Goal: Task Accomplishment & Management: Complete application form

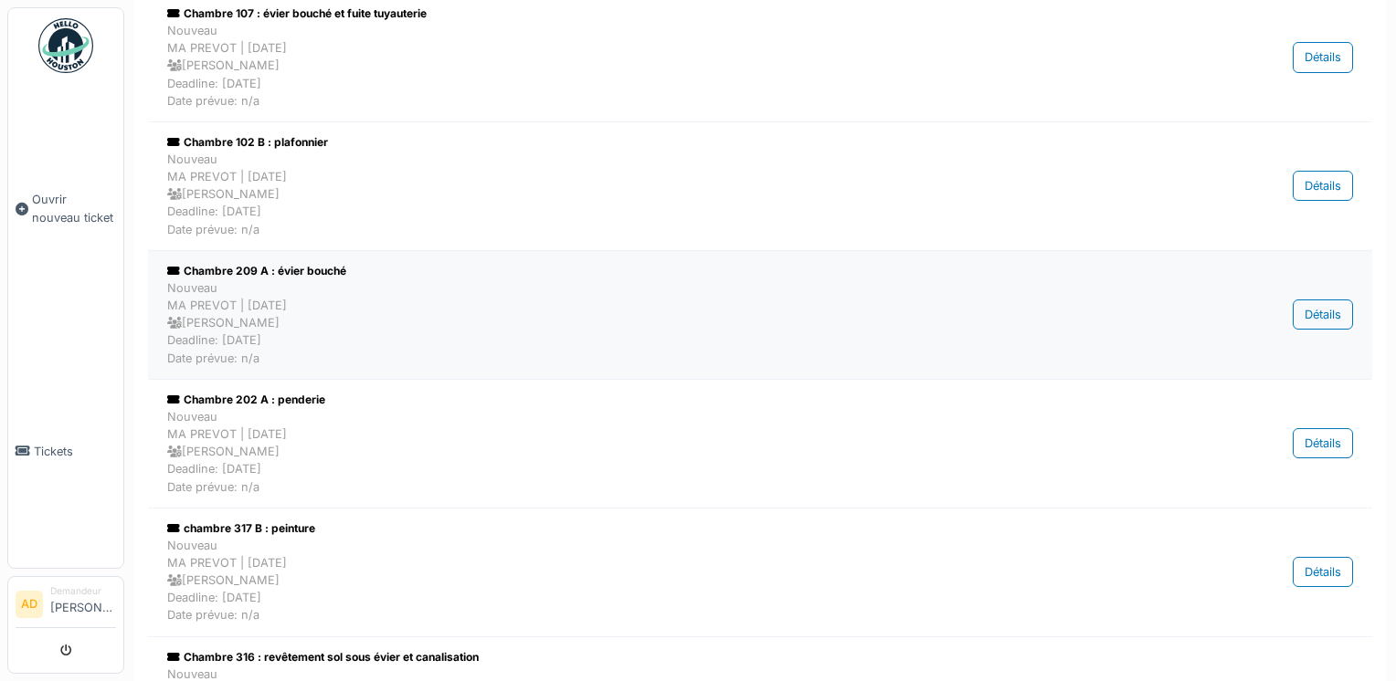
scroll to position [365, 0]
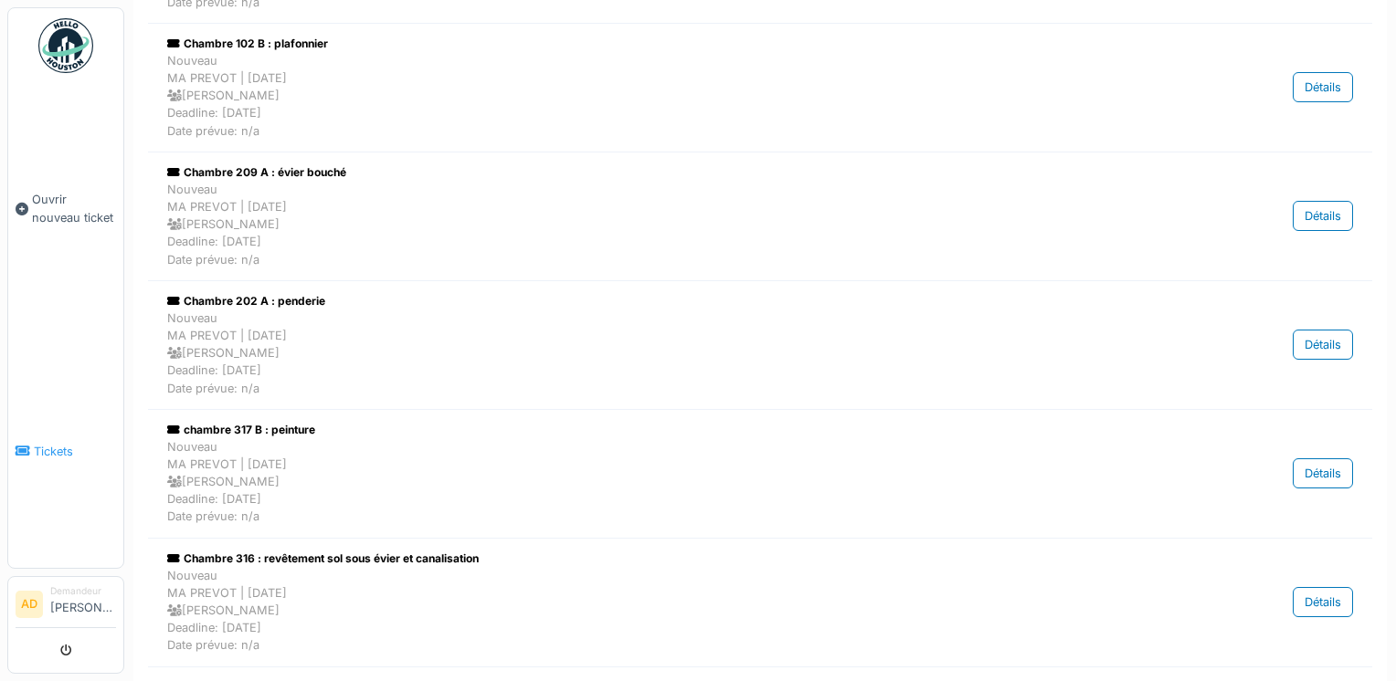
click at [66, 443] on span "Tickets" at bounding box center [75, 451] width 82 height 17
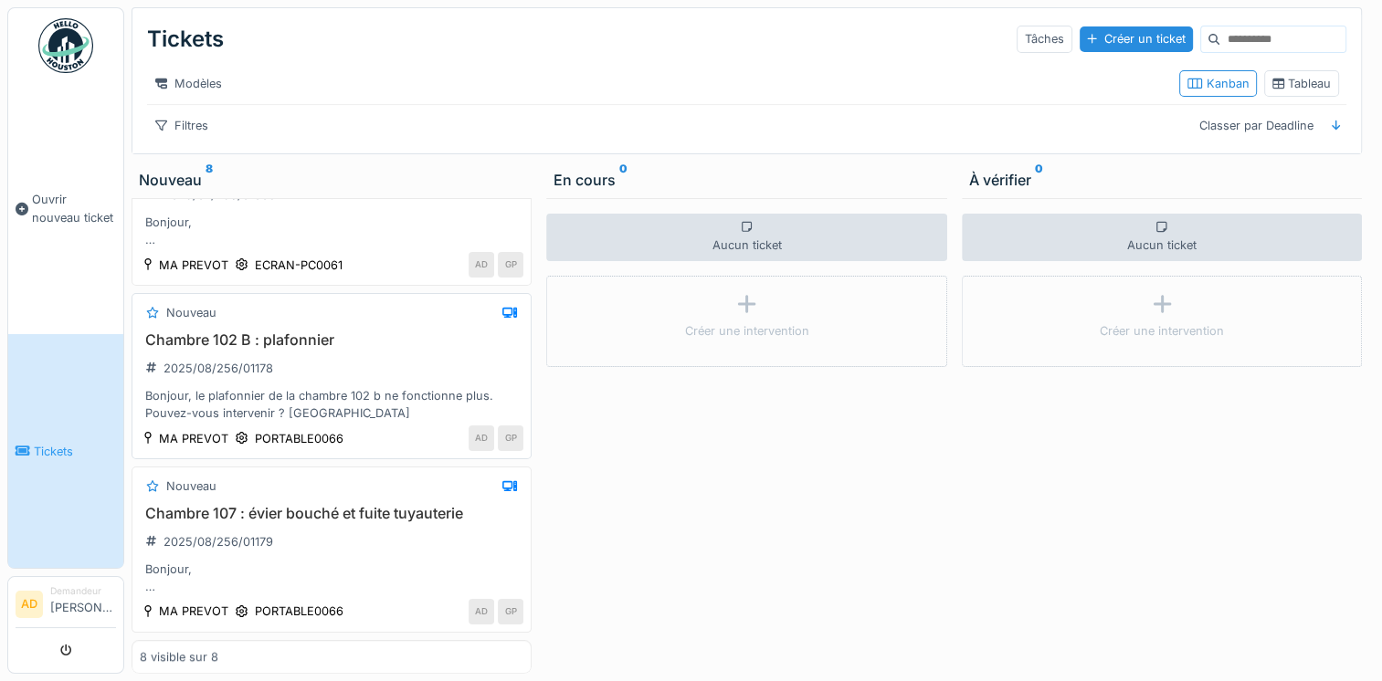
scroll to position [14, 0]
click at [29, 445] on icon at bounding box center [23, 451] width 15 height 13
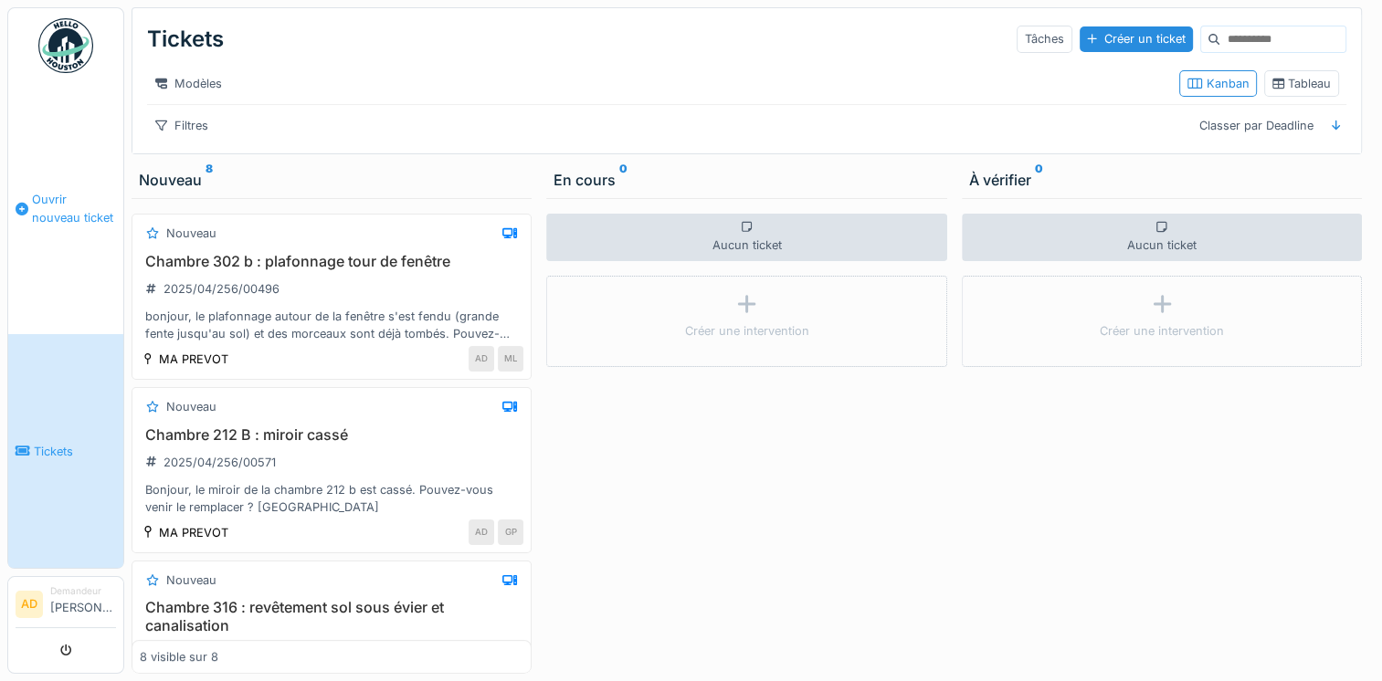
click at [55, 214] on span "Ouvrir nouveau ticket" at bounding box center [74, 208] width 84 height 35
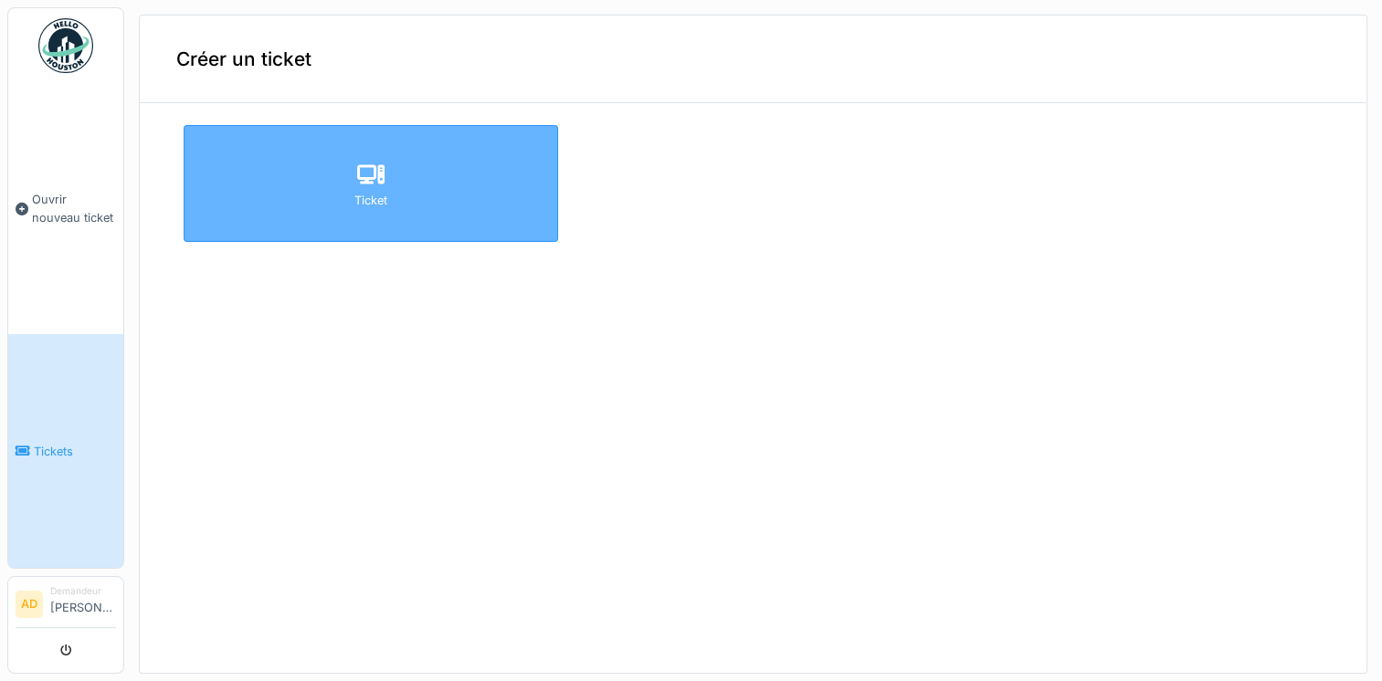
click at [329, 176] on div "Ticket" at bounding box center [371, 183] width 374 height 117
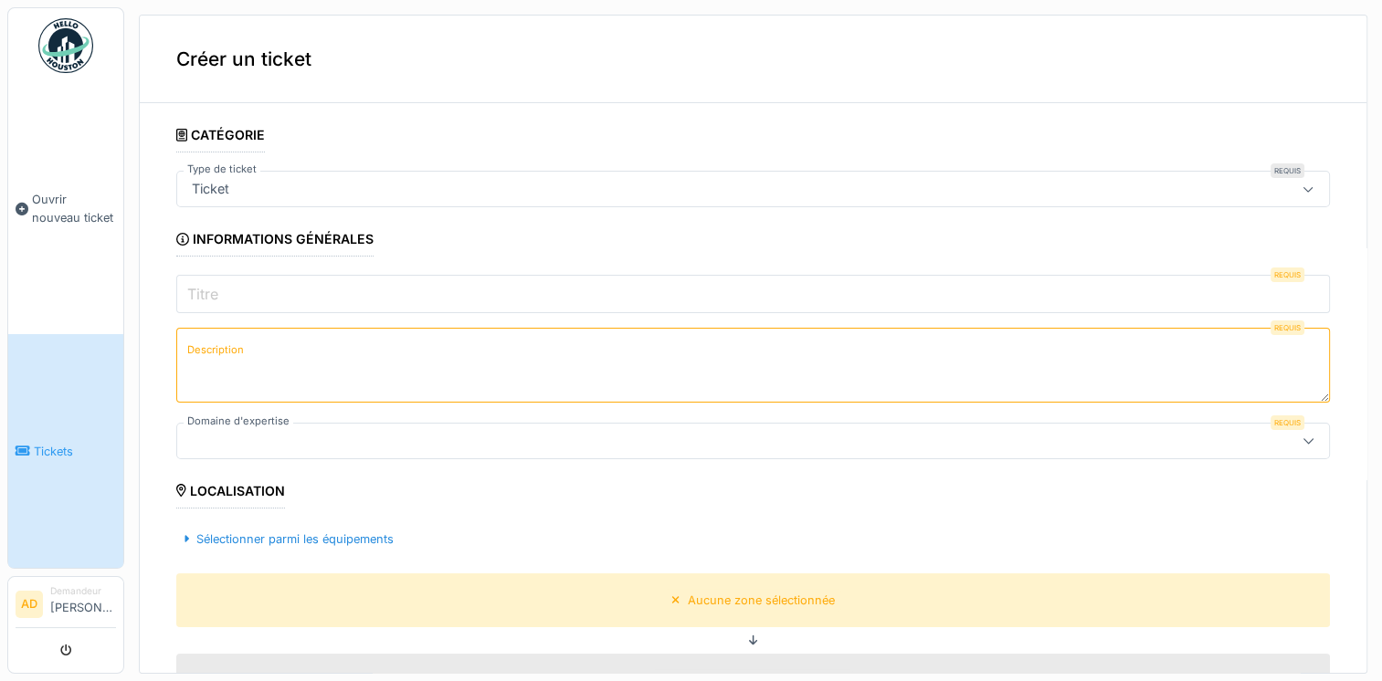
click at [424, 290] on input "Titre" at bounding box center [753, 294] width 1154 height 38
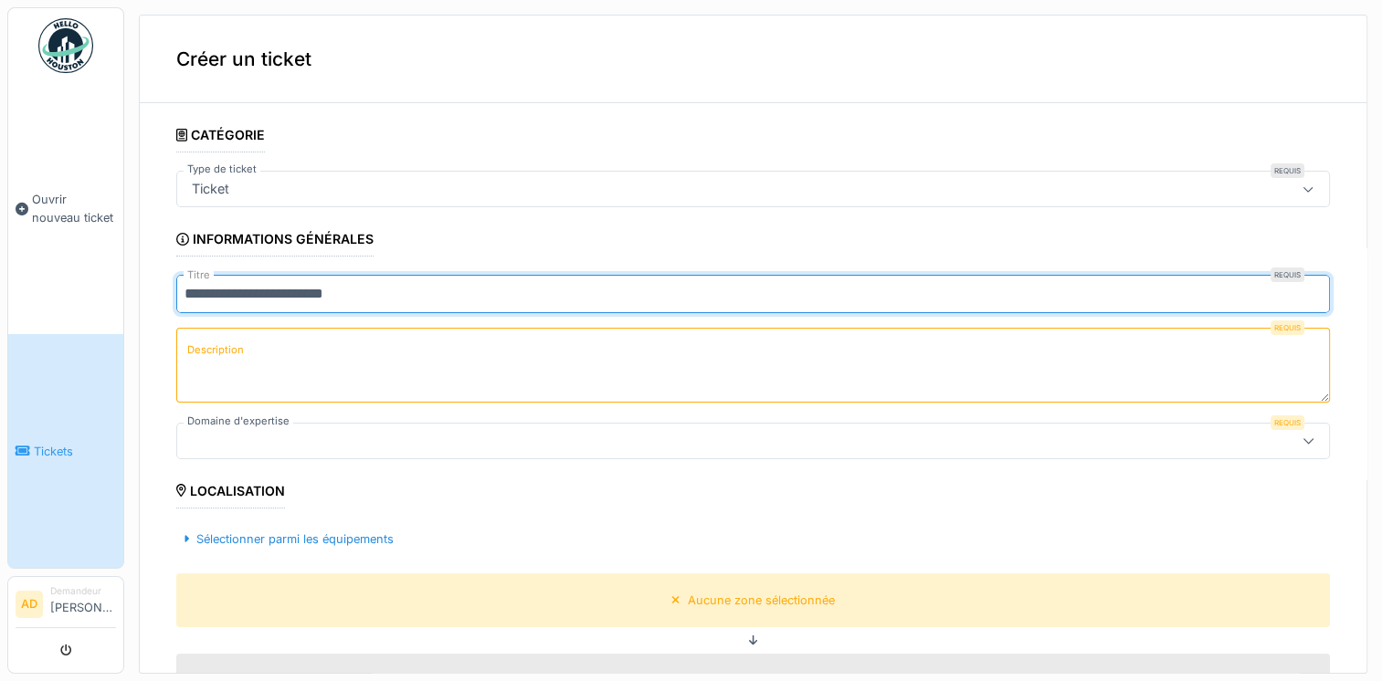
type input "**********"
click at [372, 356] on textarea "Description" at bounding box center [753, 365] width 1154 height 75
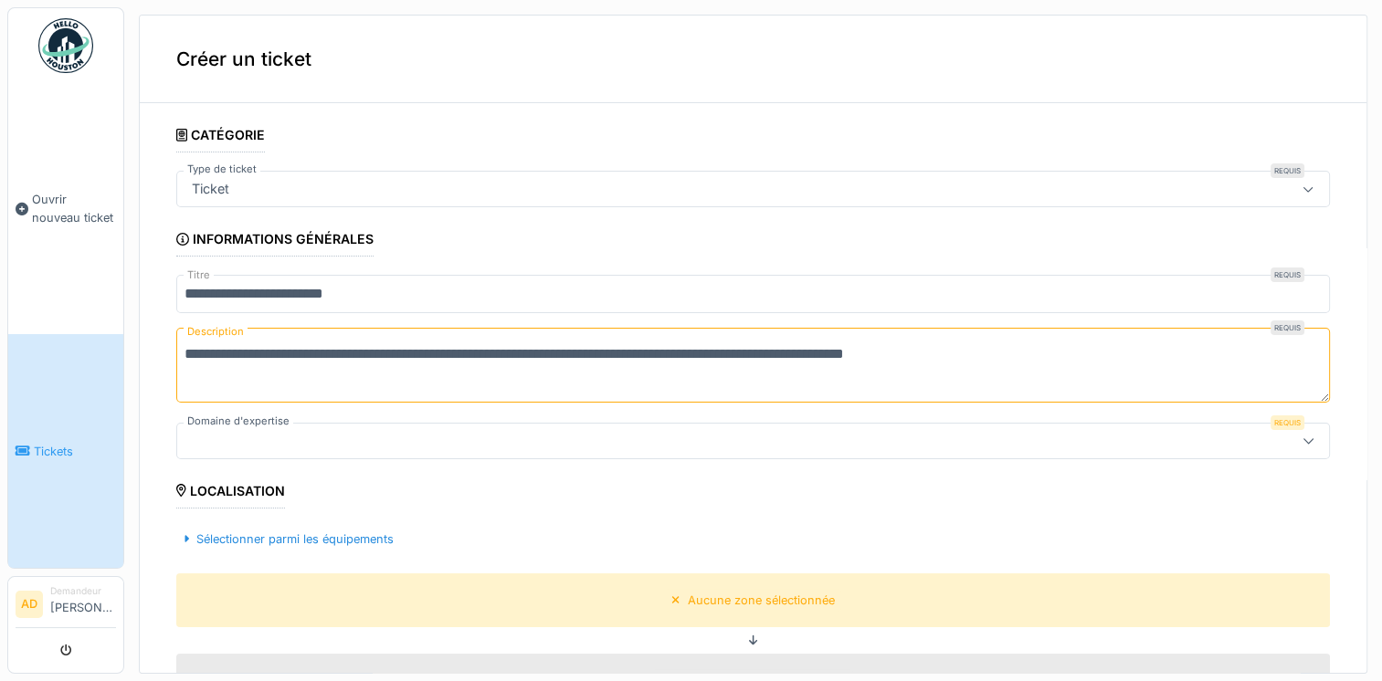
scroll to position [183, 0]
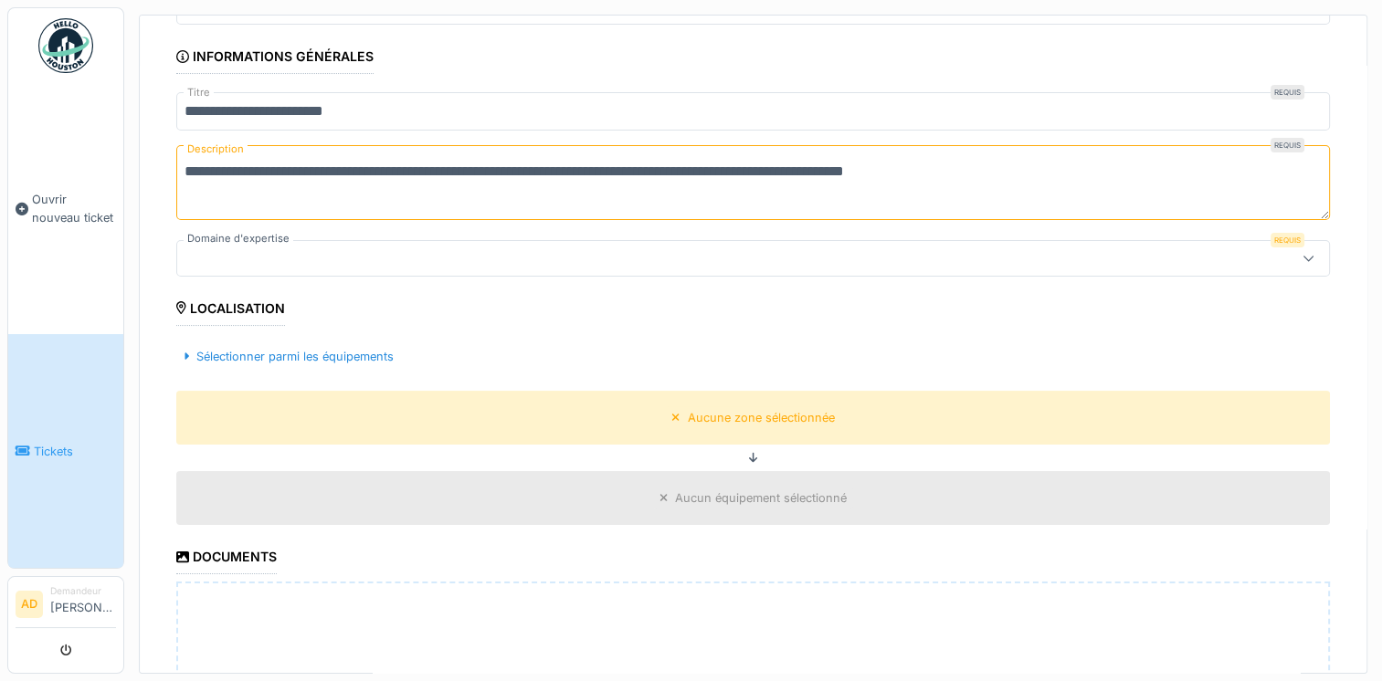
type textarea "**********"
click at [596, 261] on div at bounding box center [689, 258] width 1009 height 20
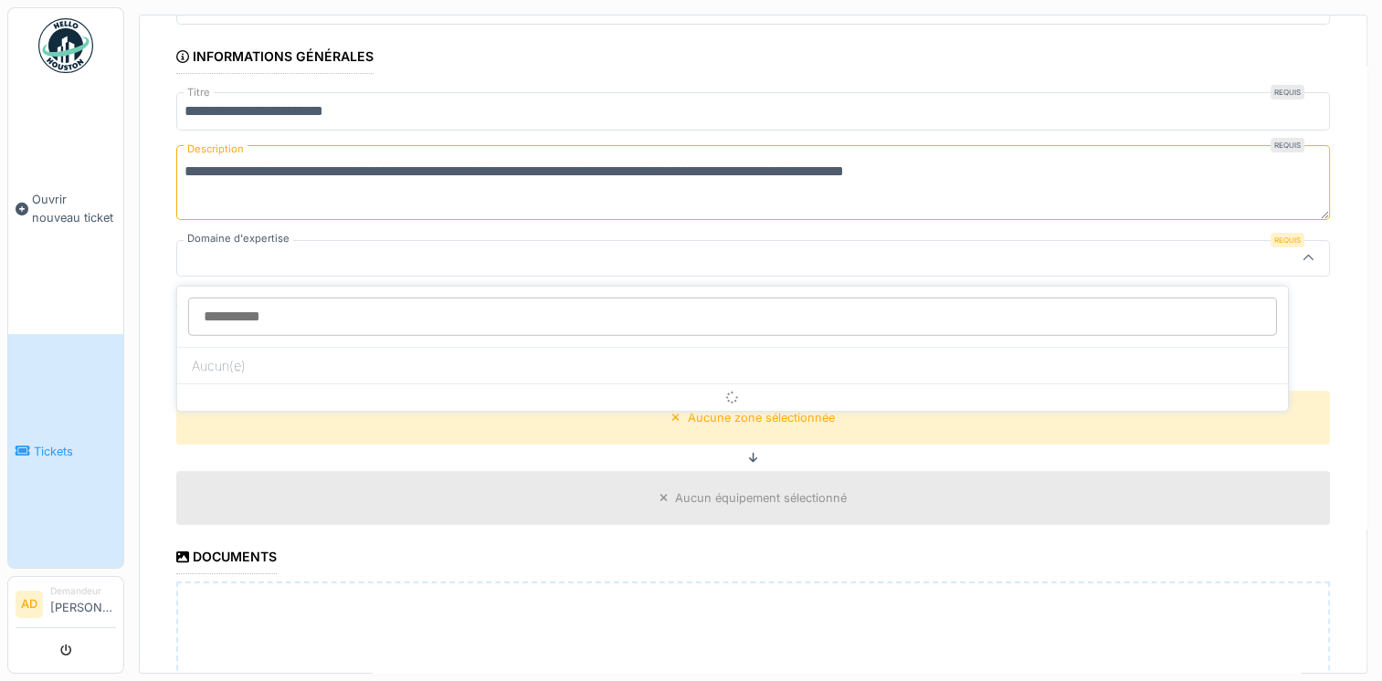
scroll to position [94, 0]
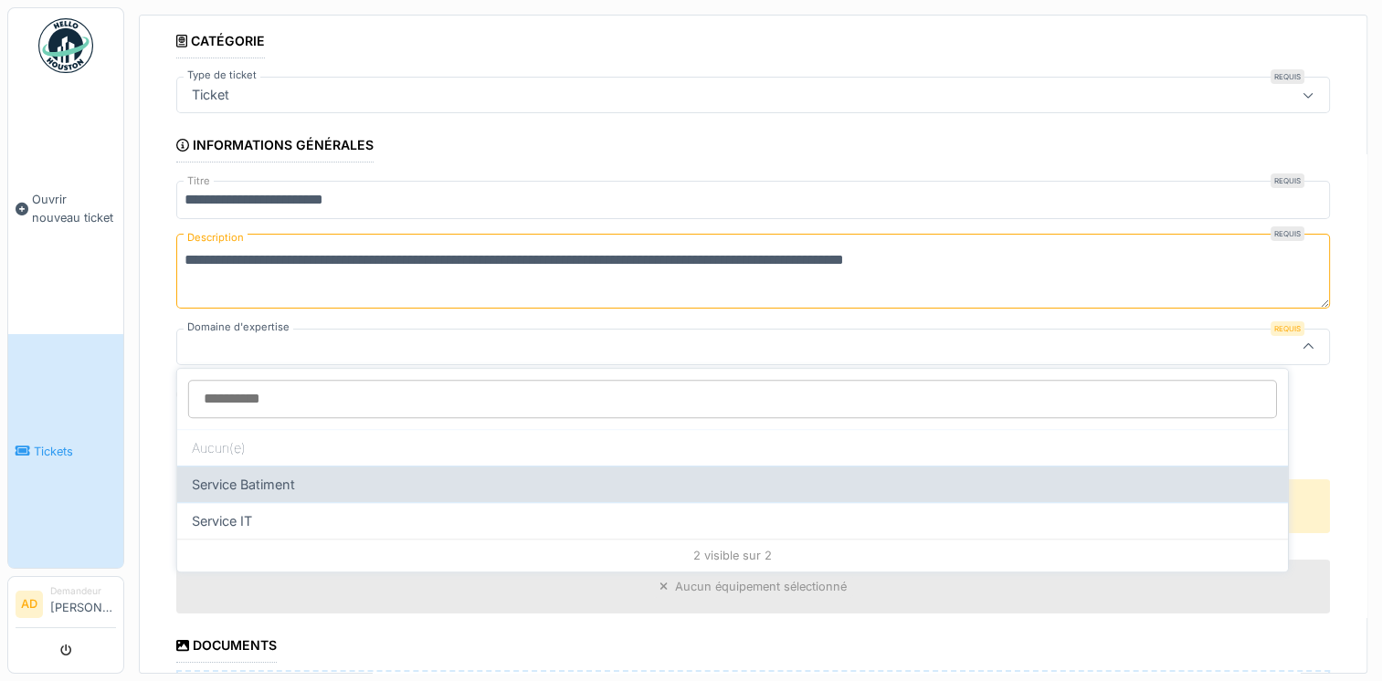
click at [281, 484] on div "Service Batiment" at bounding box center [732, 484] width 1111 height 37
type input "***"
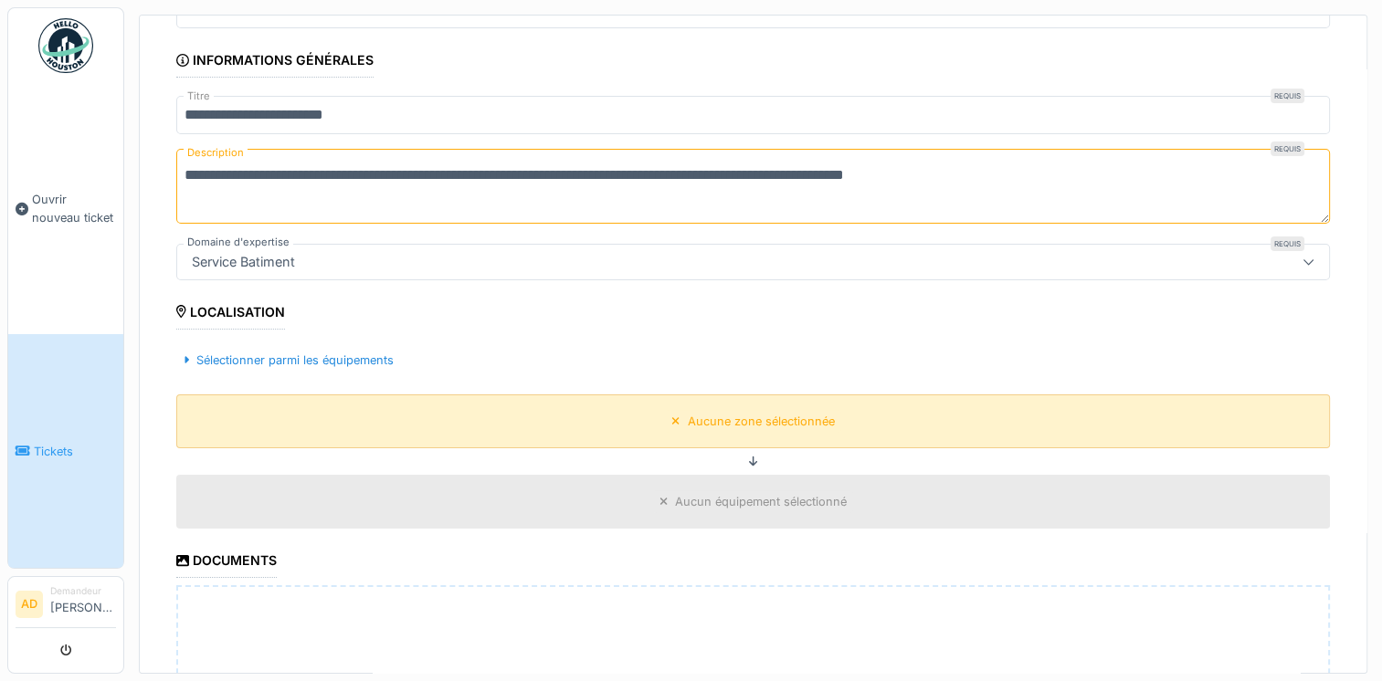
scroll to position [277, 0]
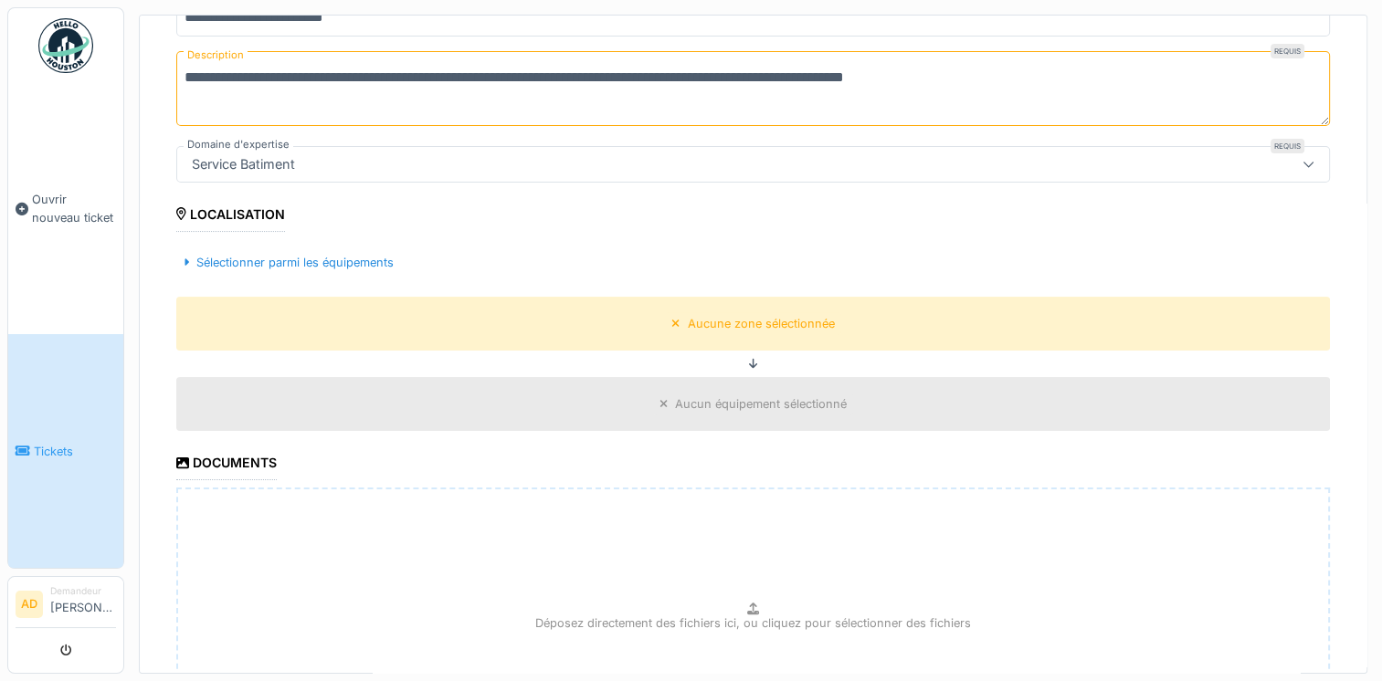
click at [264, 210] on div "Localisation" at bounding box center [230, 216] width 109 height 31
click at [744, 320] on div "Aucune zone sélectionnée" at bounding box center [761, 323] width 147 height 17
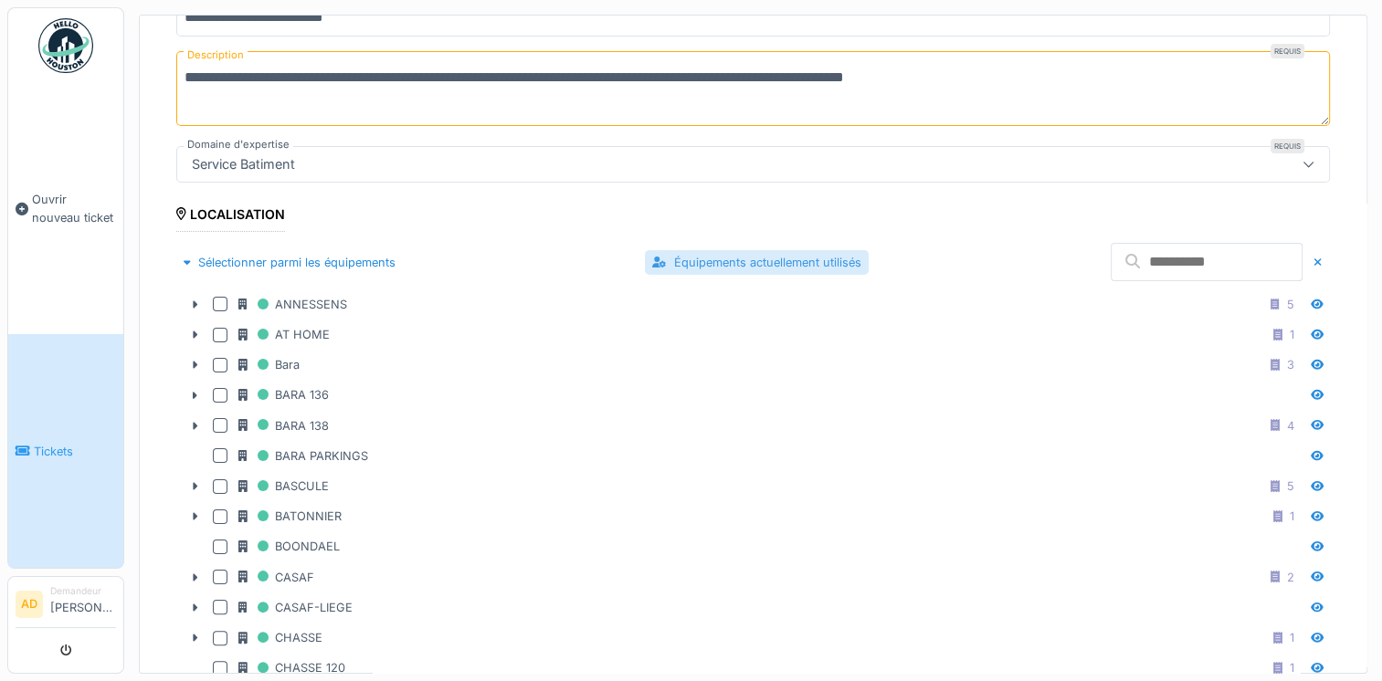
click at [745, 252] on div "Équipements actuellement utilisés" at bounding box center [757, 262] width 224 height 25
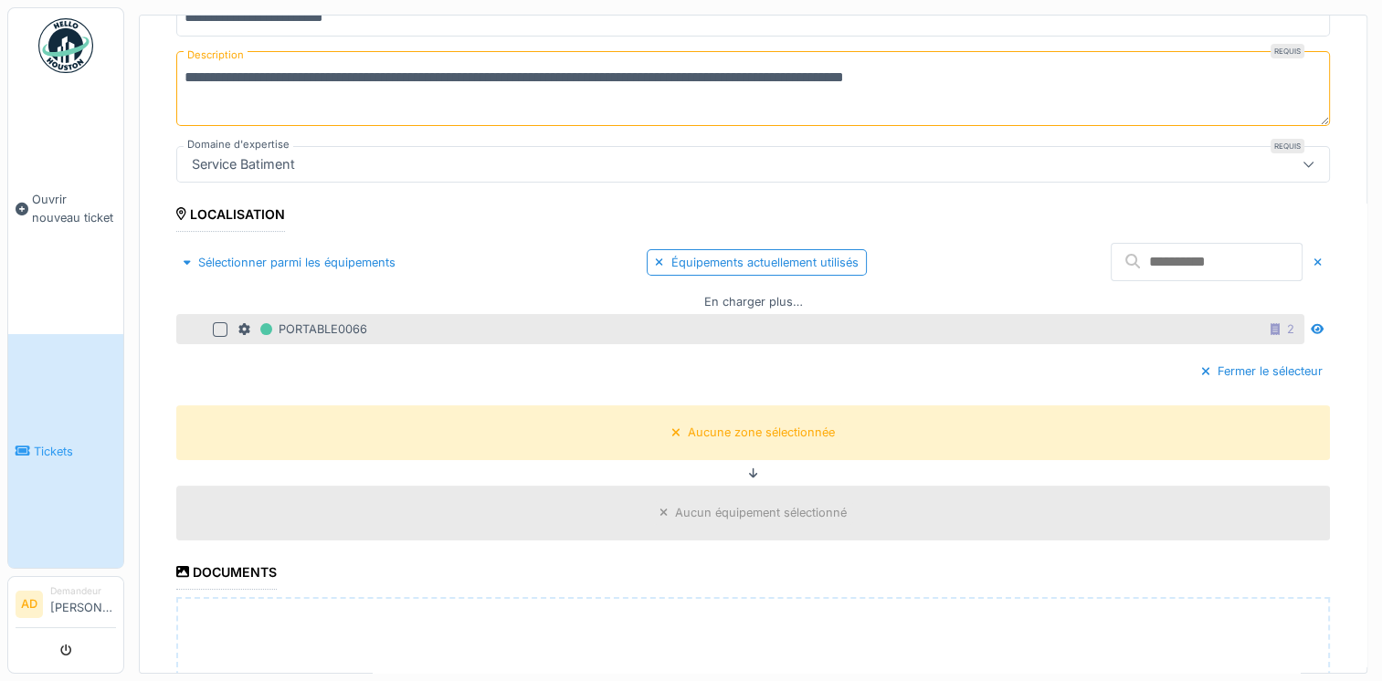
click at [219, 323] on div at bounding box center [220, 329] width 15 height 15
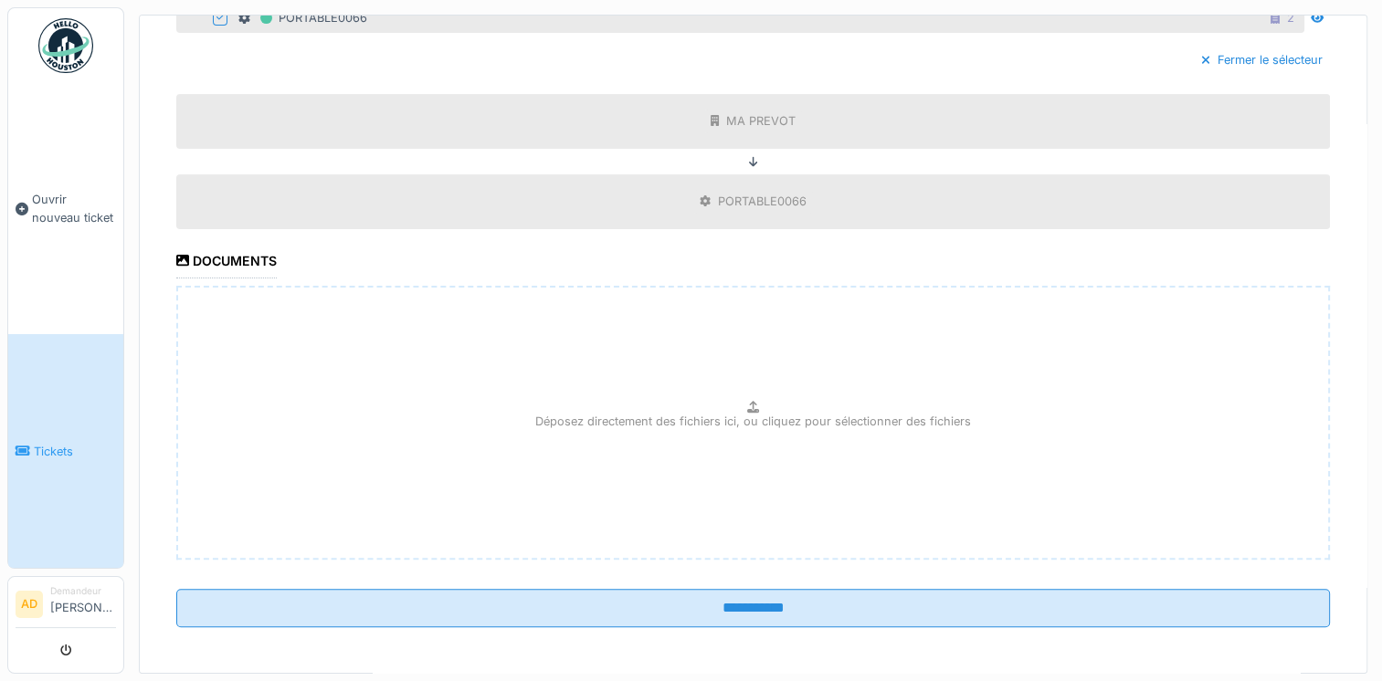
scroll to position [6, 0]
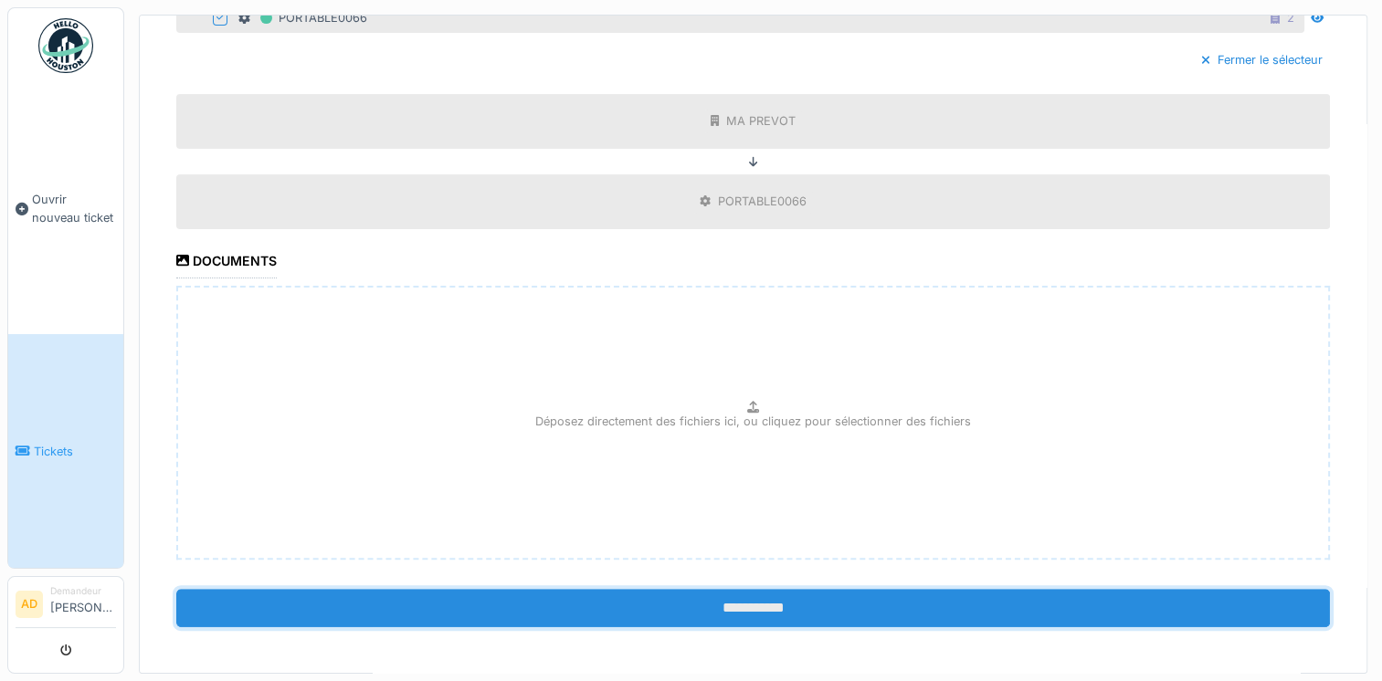
click at [690, 601] on input "**********" at bounding box center [753, 608] width 1154 height 38
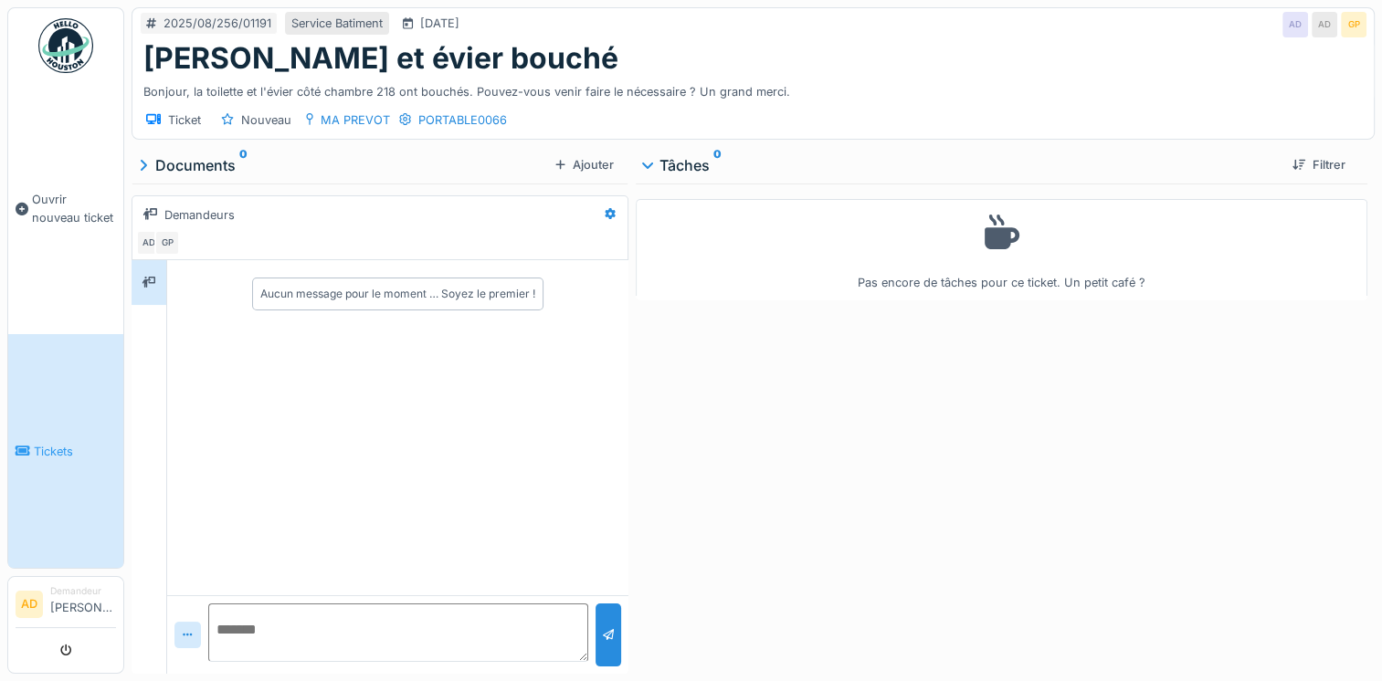
click at [788, 41] on div "[PERSON_NAME] et évier bouché" at bounding box center [752, 58] width 1219 height 35
